Goal: Task Accomplishment & Management: Use online tool/utility

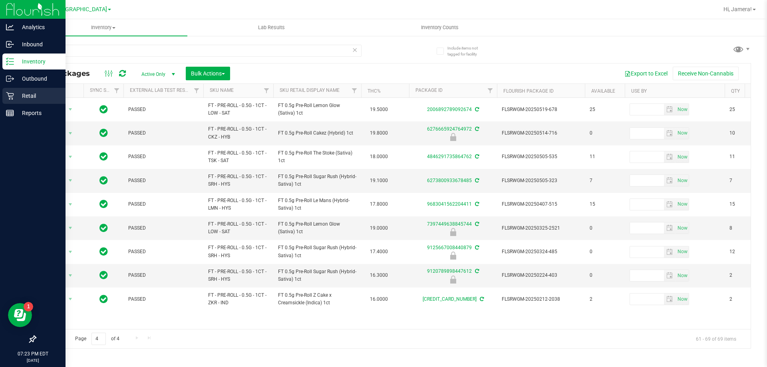
click at [14, 94] on icon at bounding box center [10, 96] width 8 height 8
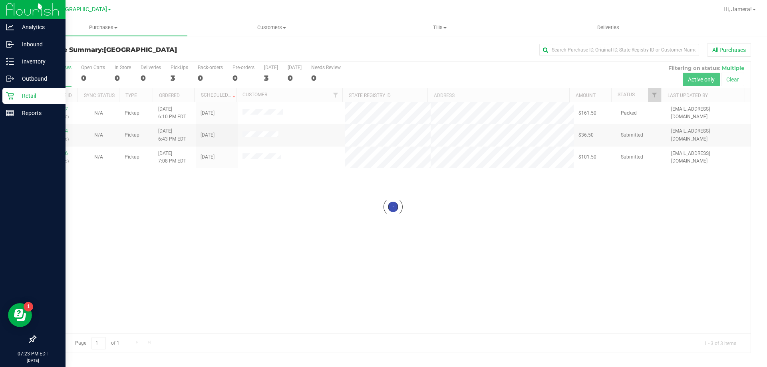
click at [62, 131] on div at bounding box center [393, 207] width 715 height 291
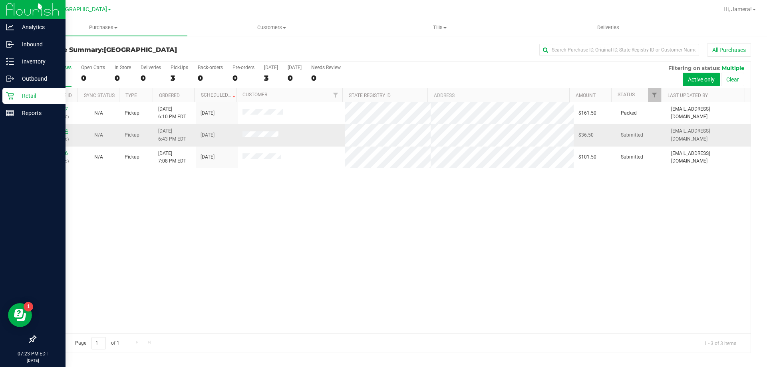
click at [61, 130] on link "11982354" at bounding box center [57, 131] width 22 height 6
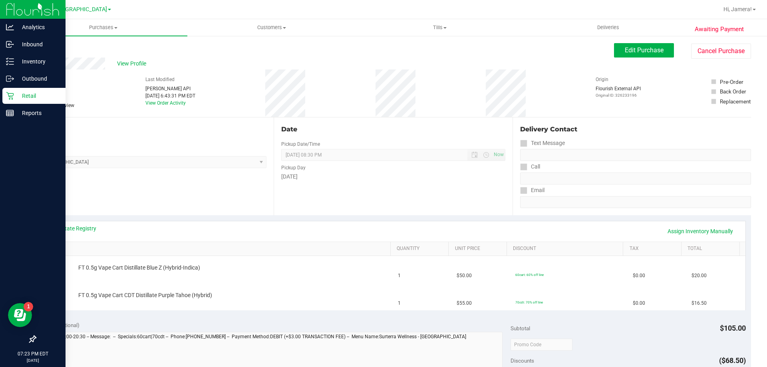
click at [92, 182] on div "Location Pickup Store [GEOGRAPHIC_DATA] WC Select Store [PERSON_NAME][GEOGRAPHI…" at bounding box center [154, 167] width 239 height 98
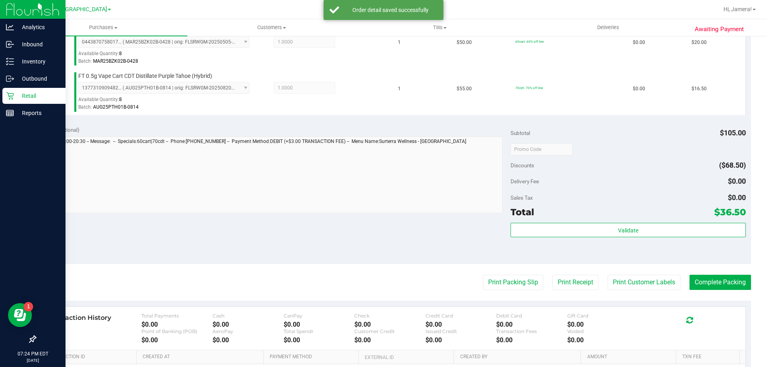
scroll to position [280, 0]
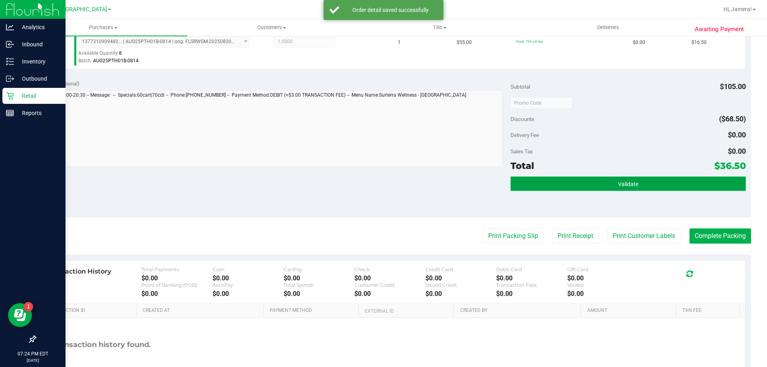
click at [647, 186] on button "Validate" at bounding box center [628, 184] width 235 height 14
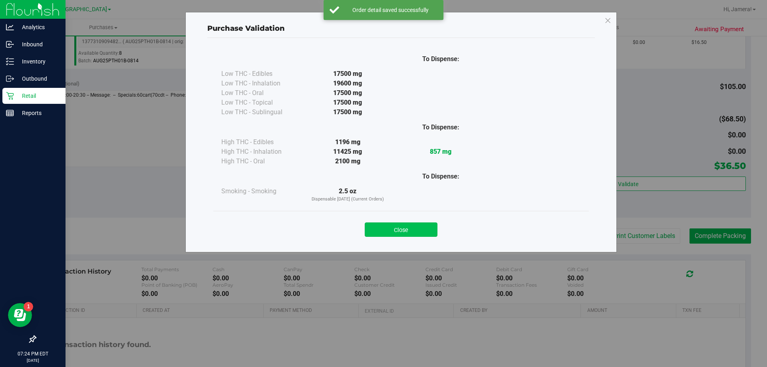
click at [413, 231] on button "Close" at bounding box center [401, 230] width 73 height 14
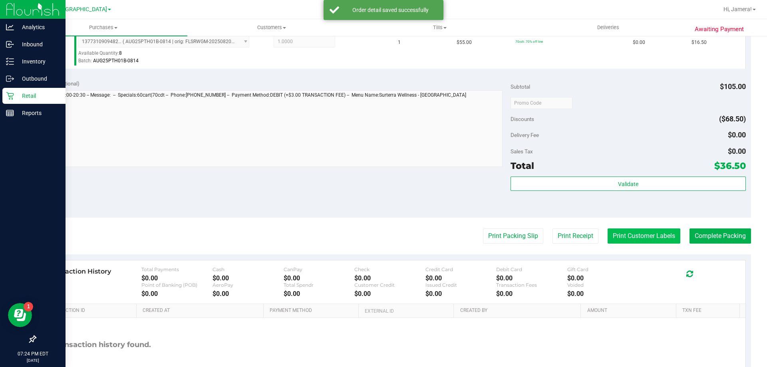
click at [635, 232] on button "Print Customer Labels" at bounding box center [644, 236] width 73 height 15
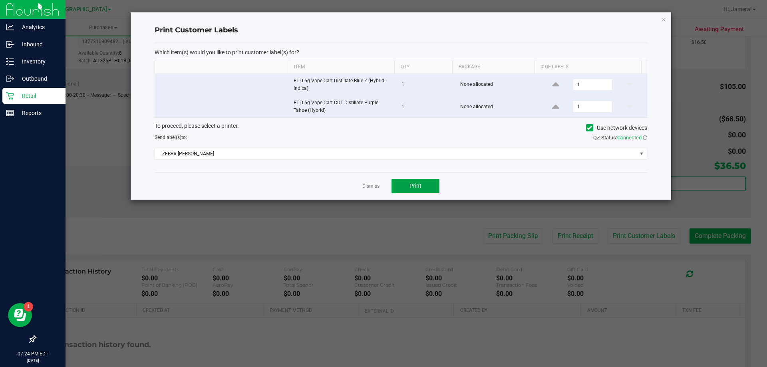
click at [428, 185] on button "Print" at bounding box center [416, 186] width 48 height 14
click at [370, 183] on link "Dismiss" at bounding box center [371, 186] width 17 height 7
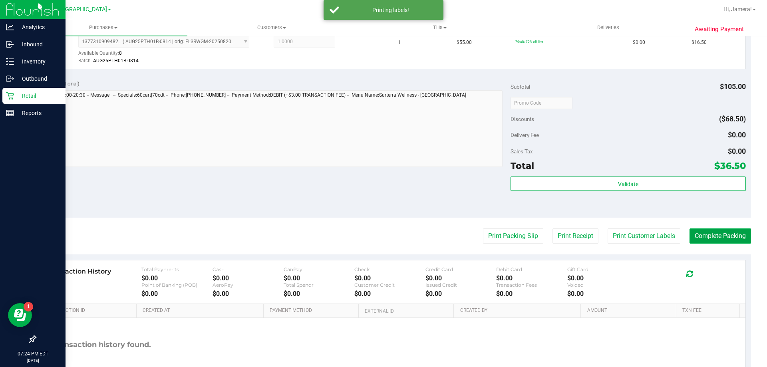
drag, startPoint x: 705, startPoint y: 238, endPoint x: 372, endPoint y: 91, distance: 364.5
click at [705, 238] on button "Complete Packing" at bounding box center [721, 236] width 62 height 15
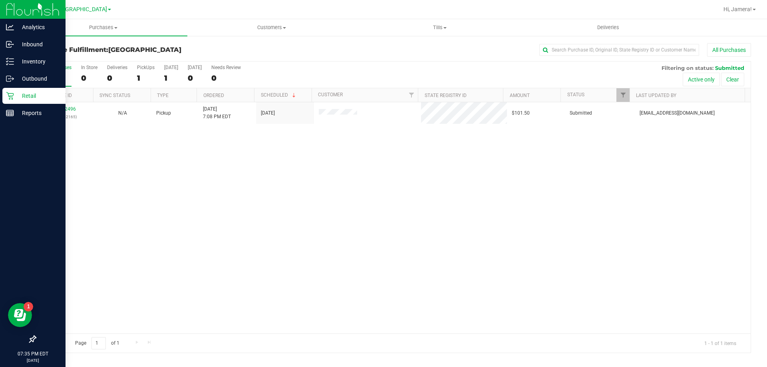
click at [211, 168] on div "11982496 (326152165) N/A Pickup [DATE] 7:08 PM EDT 9/20/2025 $101.50 Submitted …" at bounding box center [393, 217] width 715 height 231
click at [33, 58] on p "Inventory" at bounding box center [38, 62] width 48 height 10
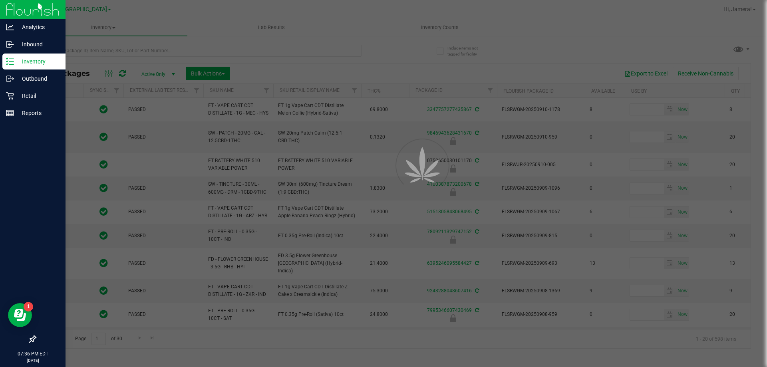
click at [275, 50] on div at bounding box center [383, 183] width 767 height 367
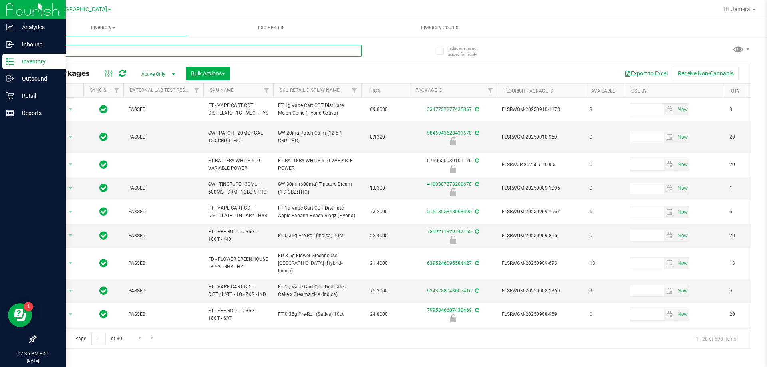
click at [267, 50] on input "text" at bounding box center [198, 51] width 327 height 12
click at [264, 50] on input "text" at bounding box center [198, 51] width 327 height 12
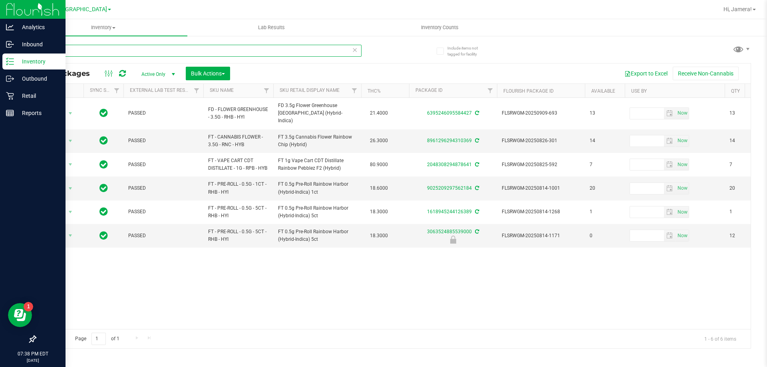
drag, startPoint x: 73, startPoint y: 46, endPoint x: 0, endPoint y: -1, distance: 87.0
click at [0, 0] on html "Analytics Inbound Inventory Outbound Retail Reports 07:38 PM EDT [DATE] 09/[GEO…" at bounding box center [383, 183] width 767 height 367
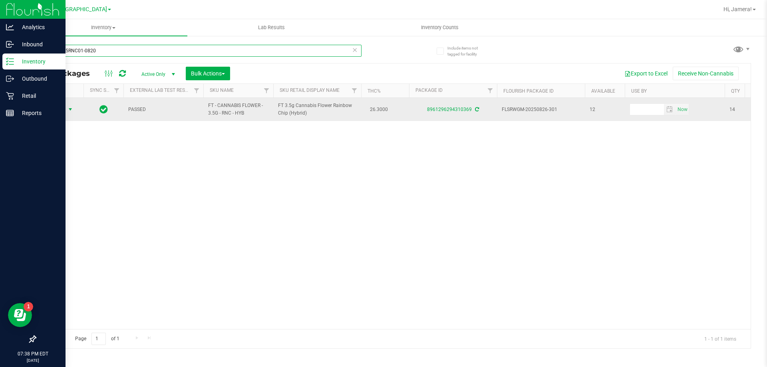
type input "W-AUG25RNC01-0820"
click at [60, 108] on span "Action" at bounding box center [55, 109] width 22 height 11
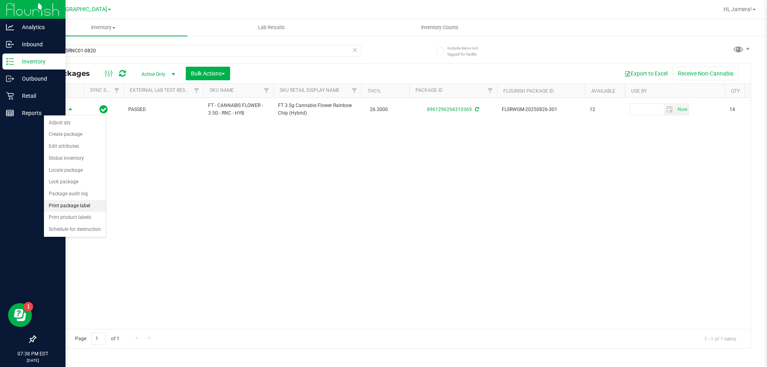
click at [84, 210] on li "Print package label" at bounding box center [75, 206] width 62 height 12
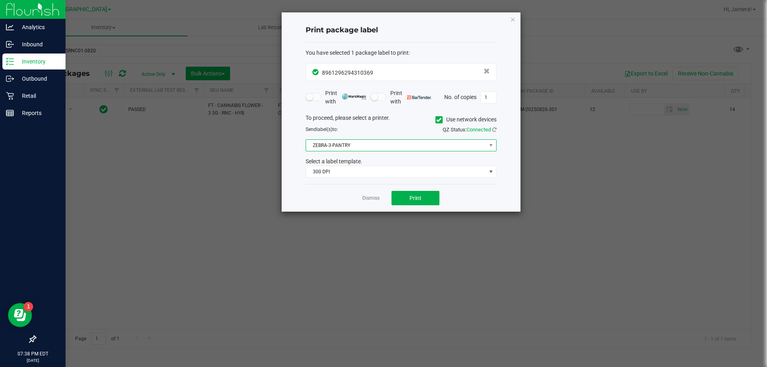
click at [343, 146] on span "ZEBRA-3-PANTRY" at bounding box center [396, 145] width 180 height 11
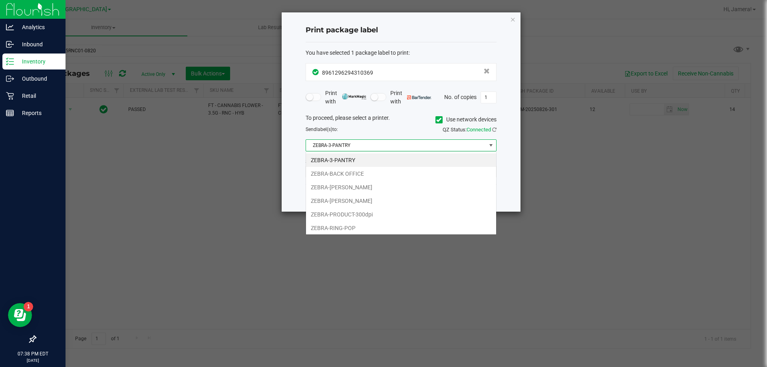
scroll to position [12, 191]
click at [350, 198] on li "ZEBRA-[PERSON_NAME]" at bounding box center [401, 201] width 190 height 14
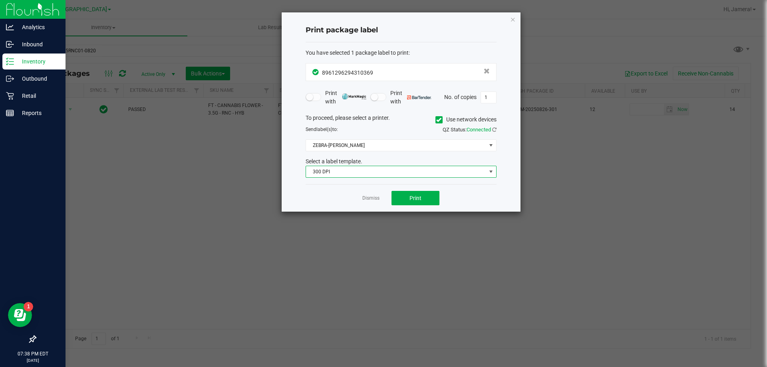
click at [364, 171] on span "300 DPI" at bounding box center [396, 171] width 180 height 11
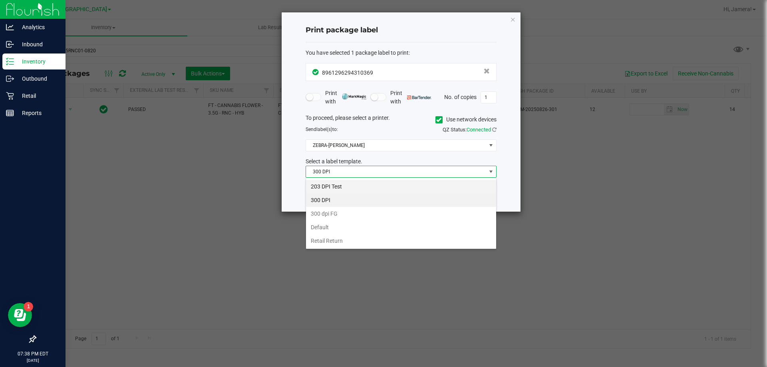
click at [351, 188] on li "203 DPI Test" at bounding box center [401, 187] width 190 height 14
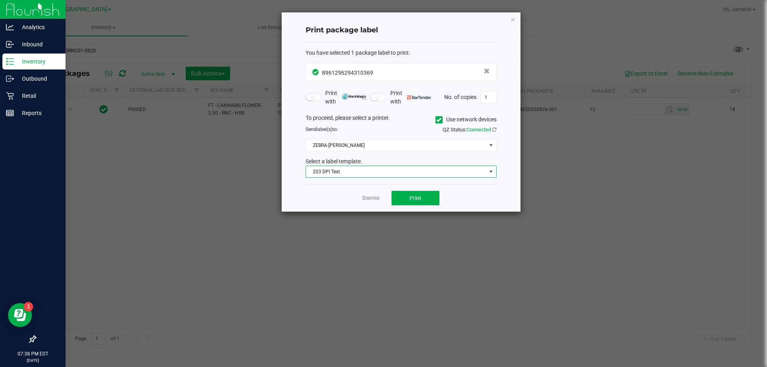
click at [367, 139] on div "To proceed, please select a printer. Use network devices Send label(s) to: QZ S…" at bounding box center [401, 146] width 191 height 64
click at [362, 145] on span "ZEBRA-[PERSON_NAME]" at bounding box center [396, 145] width 180 height 11
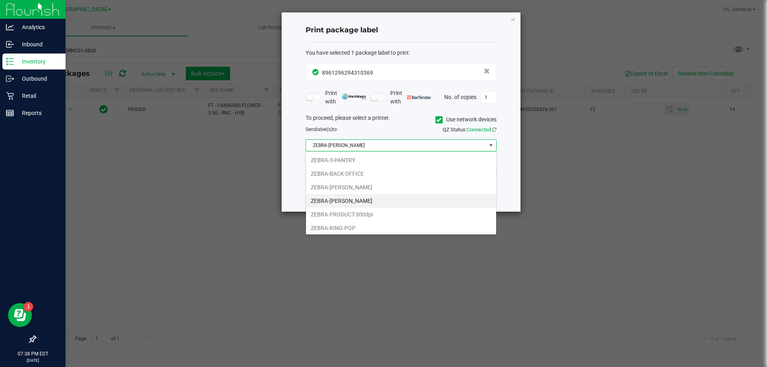
click at [518, 168] on div "Print package label You have selected 1 package label to print : 89612962943103…" at bounding box center [401, 111] width 239 height 199
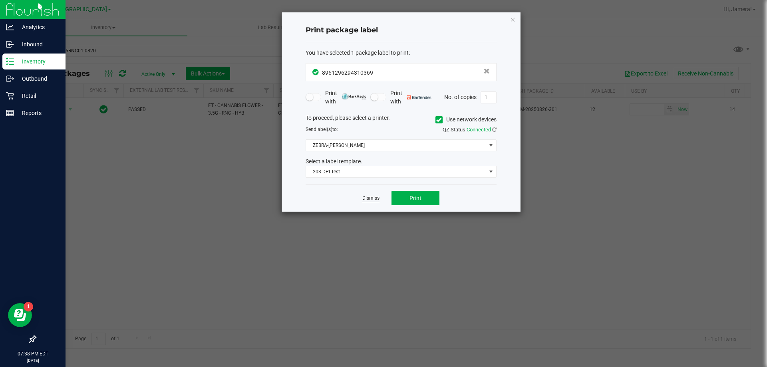
click at [369, 200] on link "Dismiss" at bounding box center [371, 198] width 17 height 7
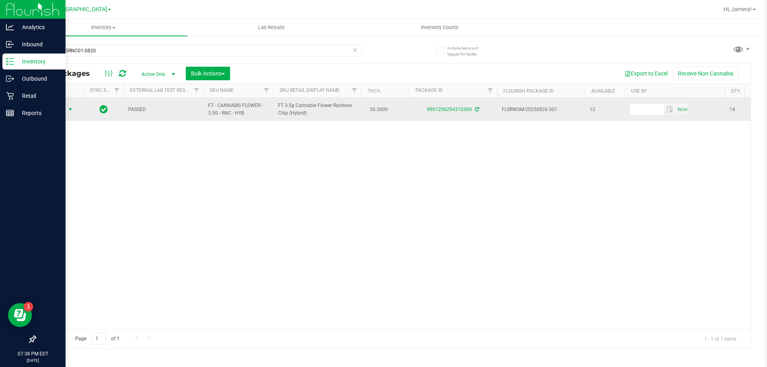
click at [72, 106] on span "select" at bounding box center [71, 109] width 10 height 11
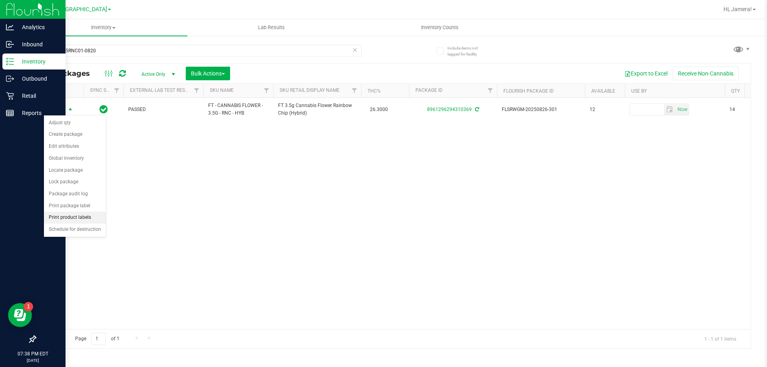
click at [87, 216] on li "Print product labels" at bounding box center [75, 218] width 62 height 12
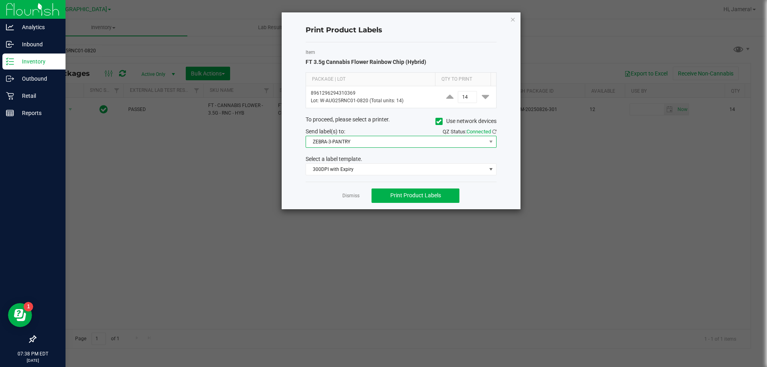
click at [351, 147] on span "ZEBRA-3-PANTRY" at bounding box center [401, 142] width 191 height 12
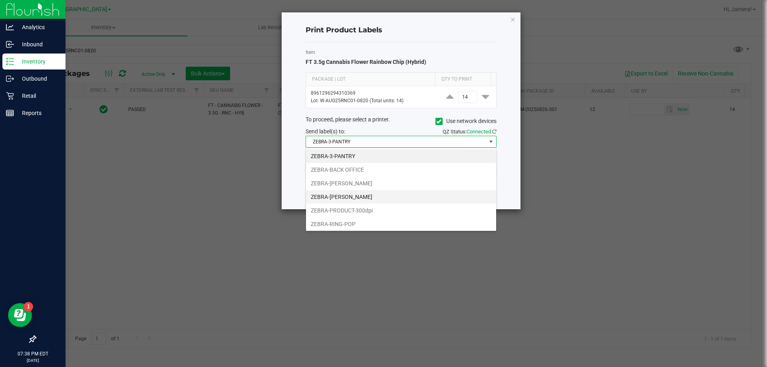
click at [351, 199] on li "ZEBRA-[PERSON_NAME]" at bounding box center [401, 197] width 190 height 14
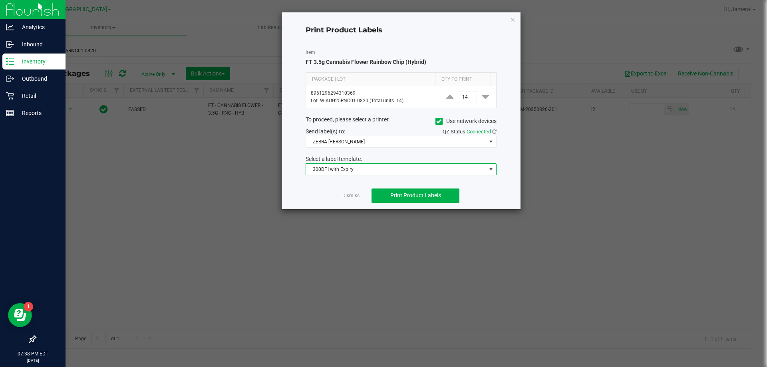
click at [330, 174] on span "300DPI with Expiry" at bounding box center [396, 169] width 180 height 11
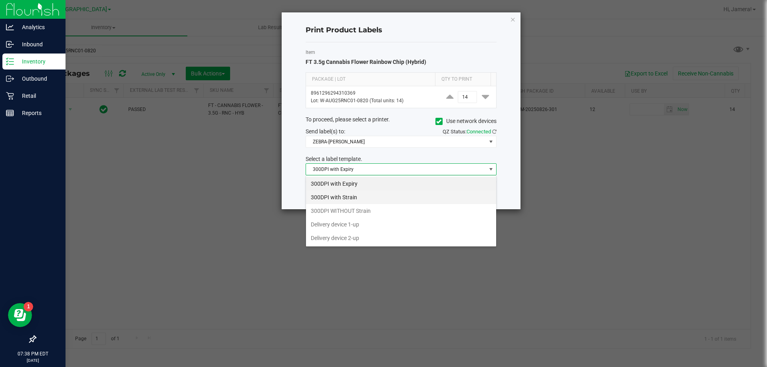
click at [376, 195] on li "300DPI with Strain" at bounding box center [401, 198] width 190 height 14
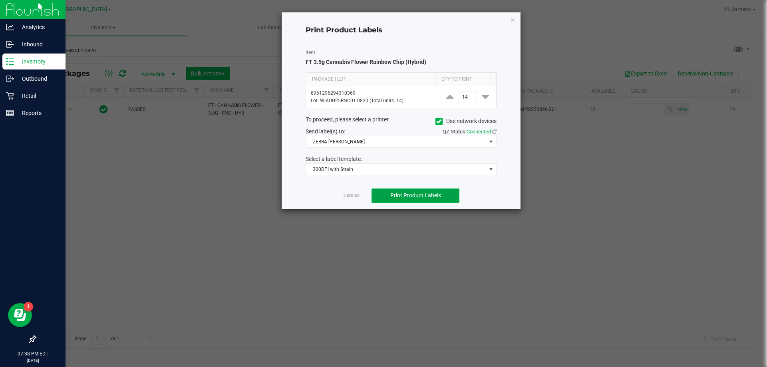
click at [413, 195] on span "Print Product Labels" at bounding box center [416, 195] width 51 height 6
